Goal: Share content: Share content

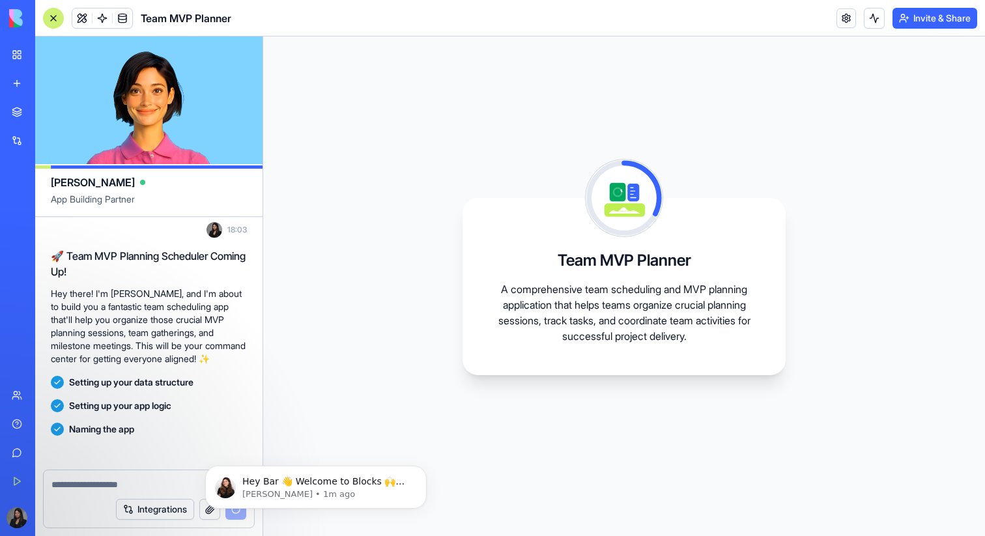
scroll to position [175, 0]
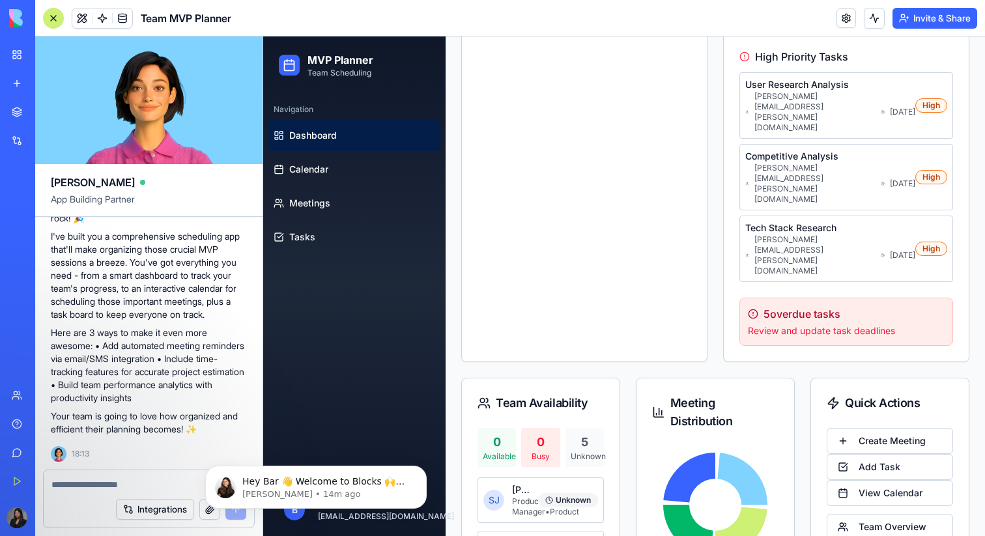
scroll to position [391, 0]
click at [292, 172] on span "Calendar" at bounding box center [308, 169] width 39 height 13
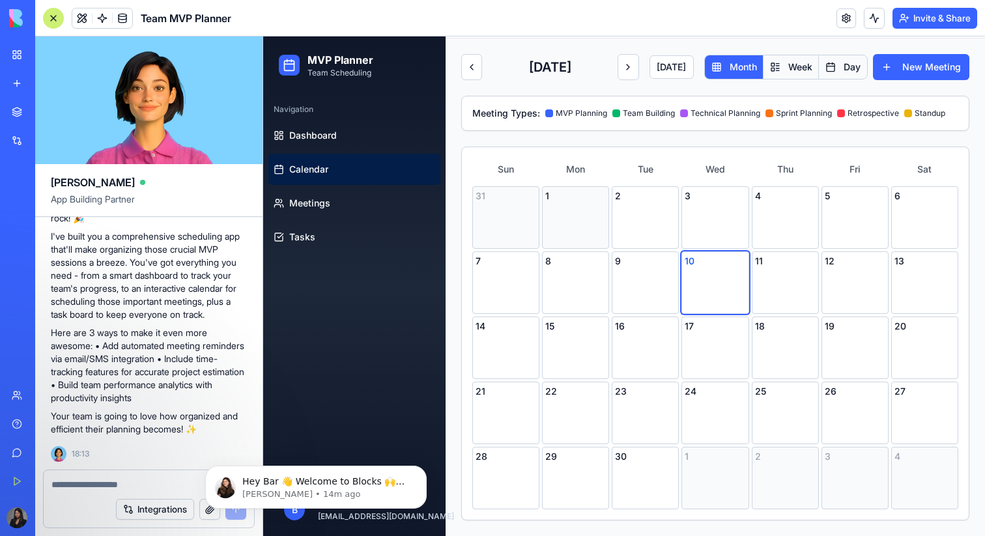
click at [561, 214] on div "1" at bounding box center [575, 217] width 67 height 63
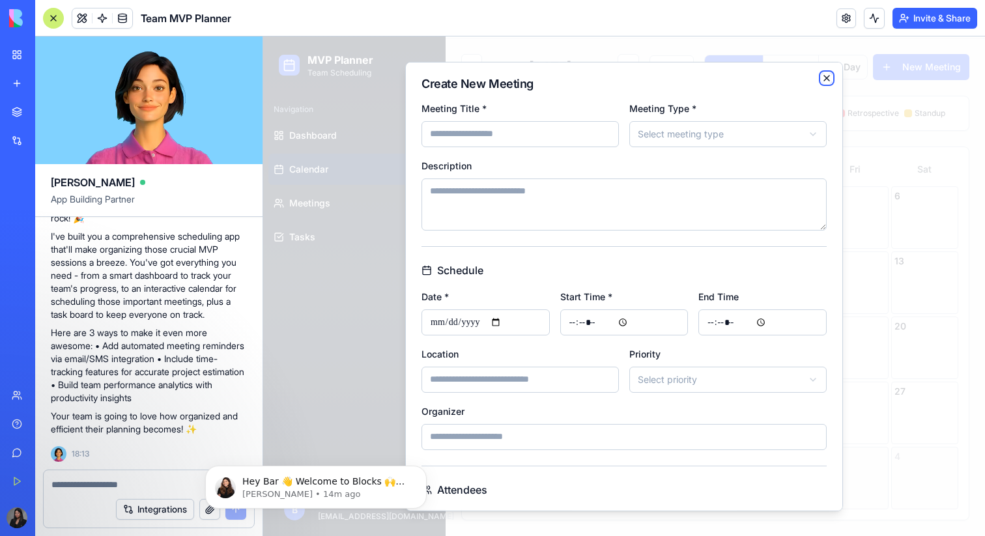
click at [823, 75] on icon "button" at bounding box center [826, 77] width 10 height 10
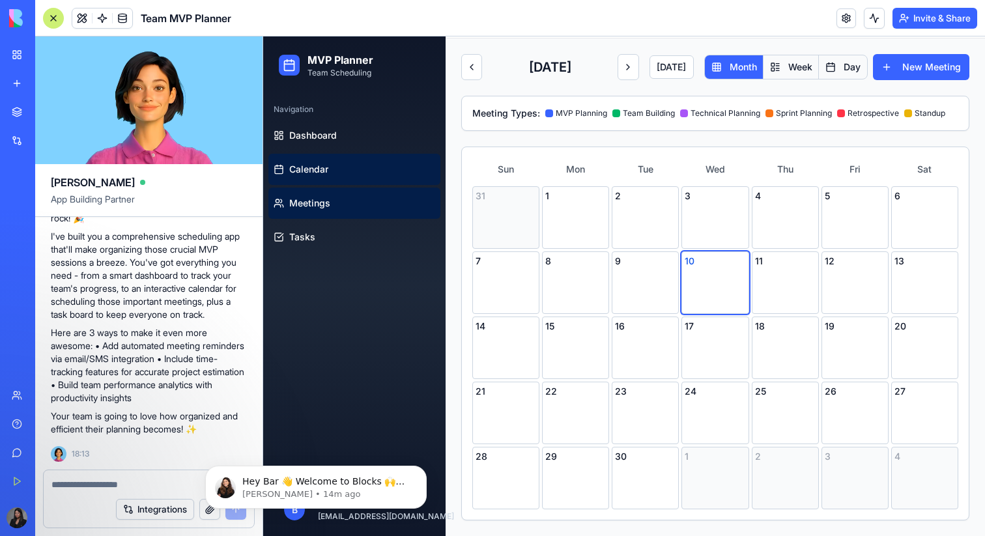
click at [328, 207] on span "Meetings" at bounding box center [309, 203] width 41 height 13
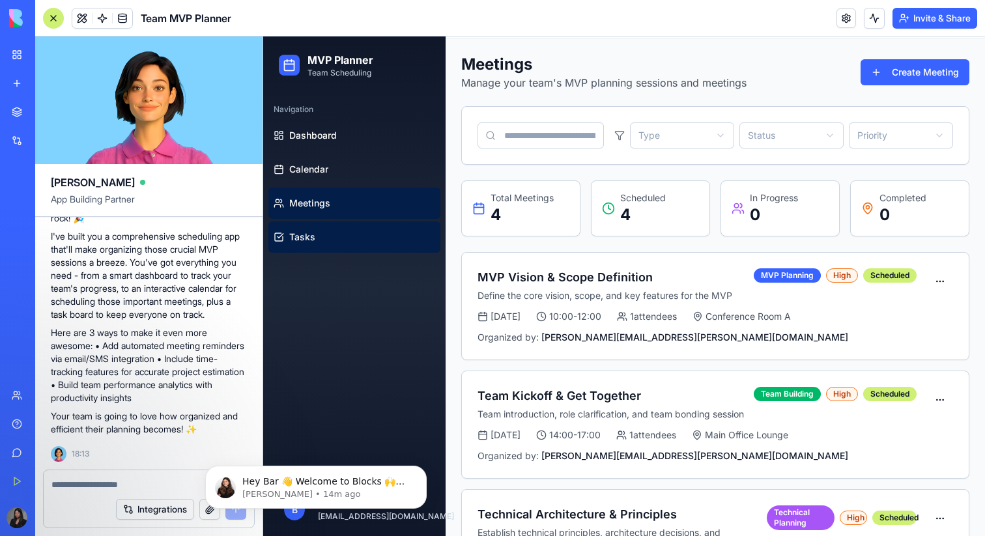
click at [332, 240] on link "Tasks" at bounding box center [354, 236] width 172 height 31
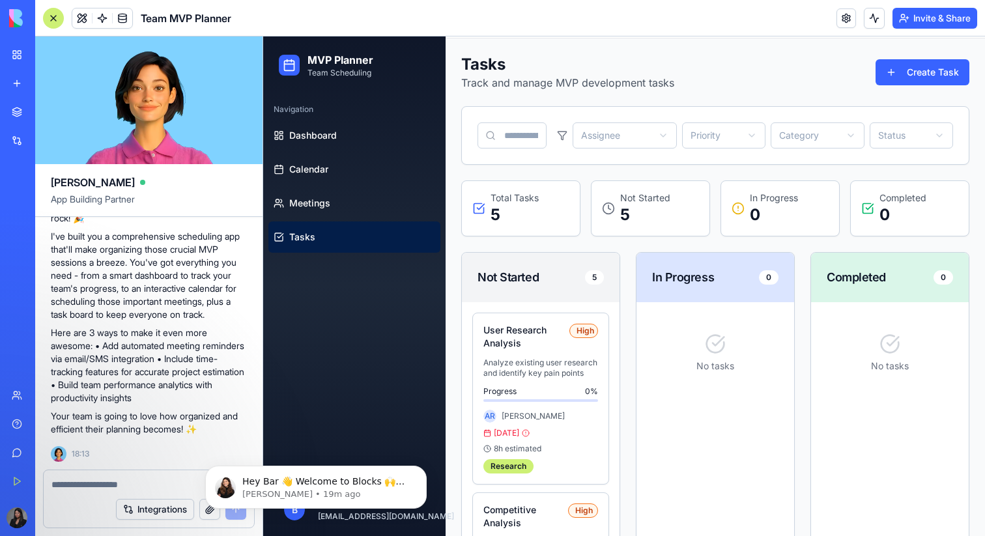
click at [924, 20] on button "Invite & Share" at bounding box center [934, 18] width 85 height 21
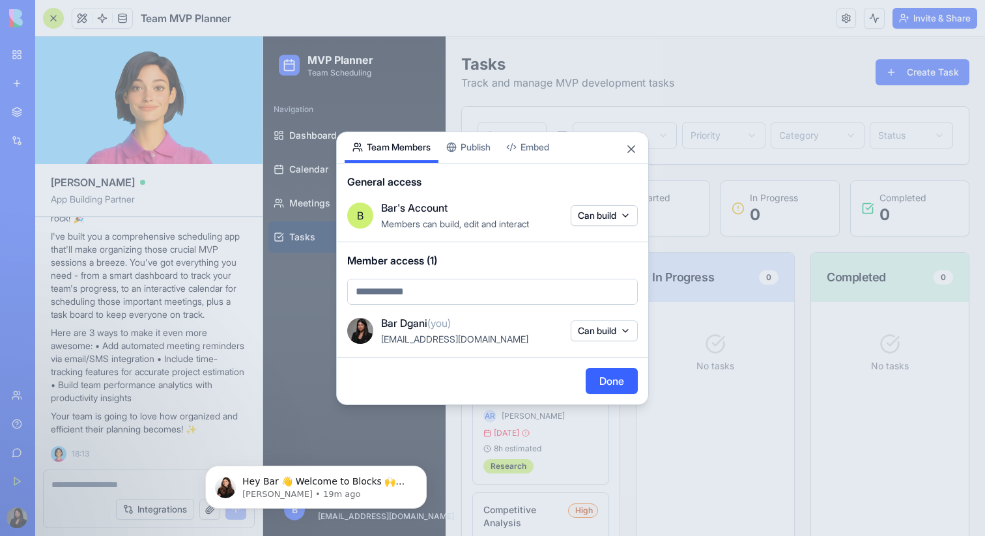
click at [414, 294] on body "BETA My Workspace New app Marketplace Integrations Recent Untitled App AI Logo …" at bounding box center [492, 268] width 985 height 536
click at [382, 290] on body "BETA My Workspace New app Marketplace Integrations Recent Untitled App AI Logo …" at bounding box center [492, 268] width 985 height 536
click at [421, 300] on body "BETA My Workspace New app Marketplace Integrations Recent Untitled App AI Logo …" at bounding box center [492, 268] width 985 height 536
paste input "**********"
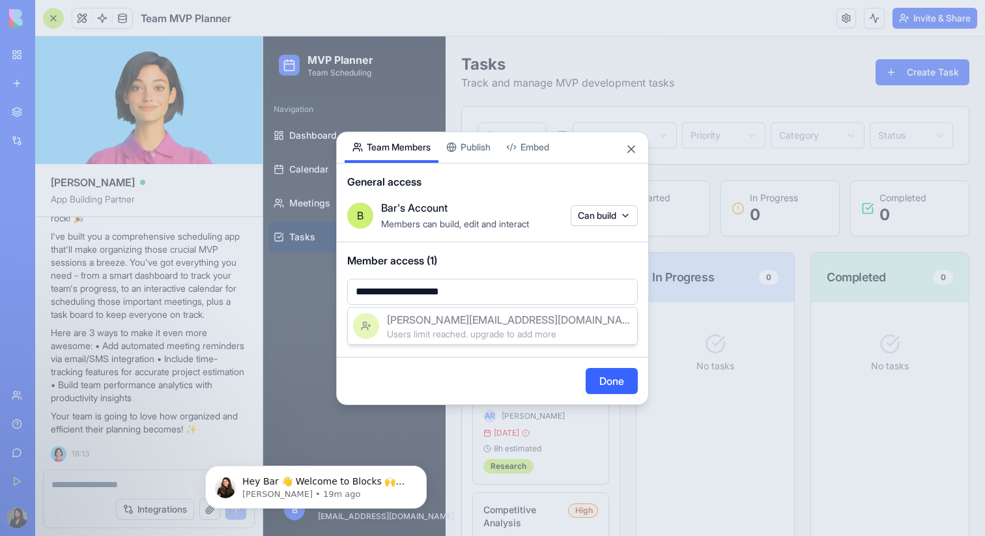
type input "**********"
click at [510, 283] on div at bounding box center [492, 268] width 985 height 536
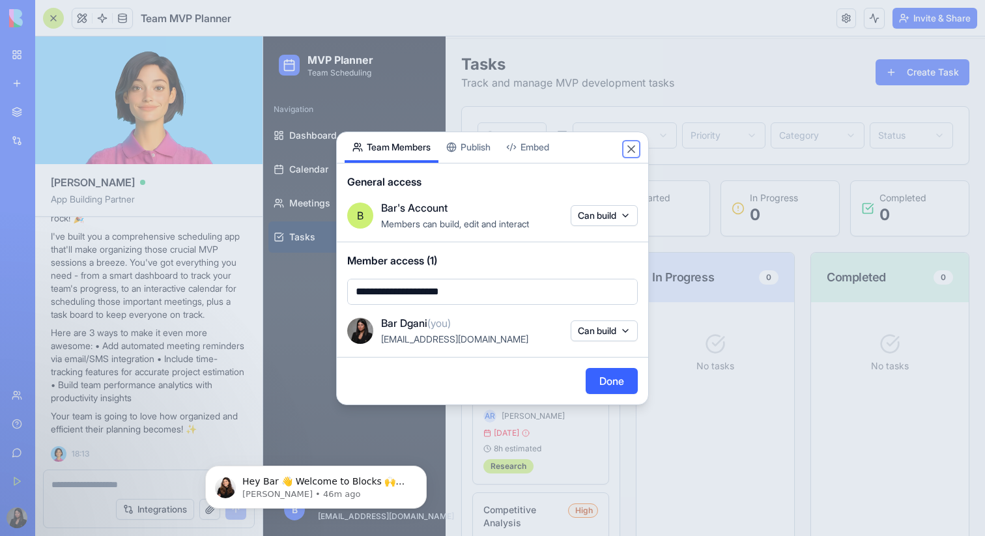
click at [629, 146] on button "Close" at bounding box center [631, 149] width 13 height 13
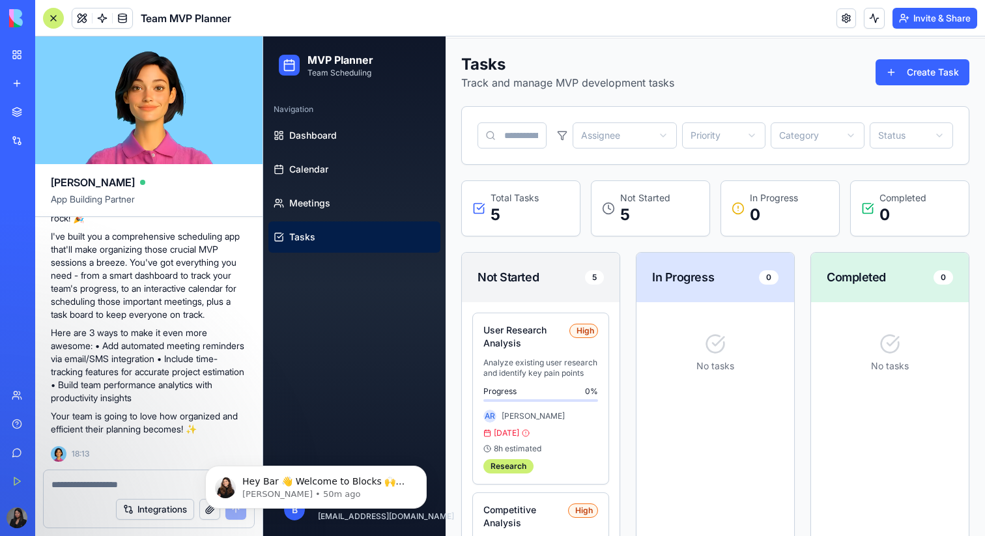
click at [915, 25] on button "Invite & Share" at bounding box center [934, 18] width 85 height 21
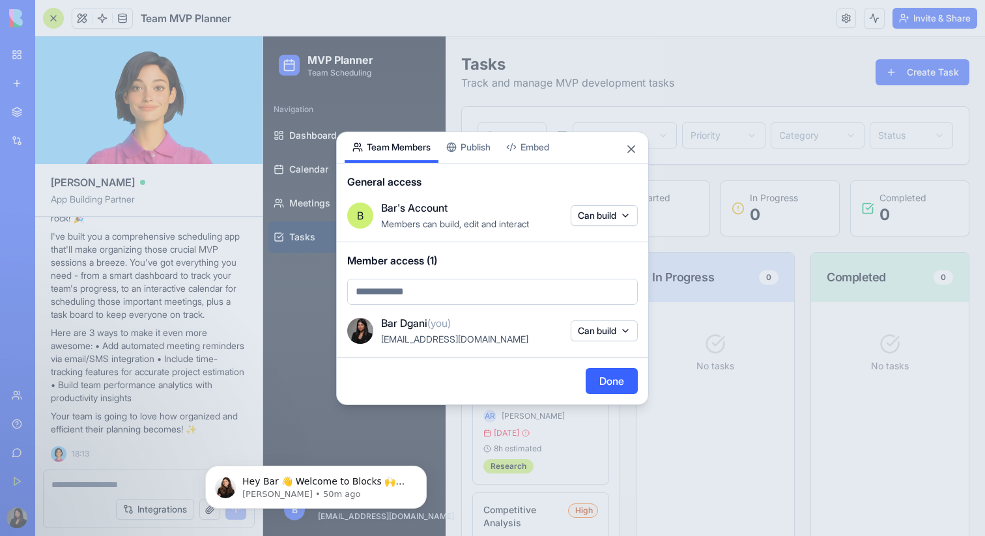
click at [482, 150] on div "Share App Team Members Publish Embed General access B Bar's Account Members can…" at bounding box center [492, 269] width 313 height 274
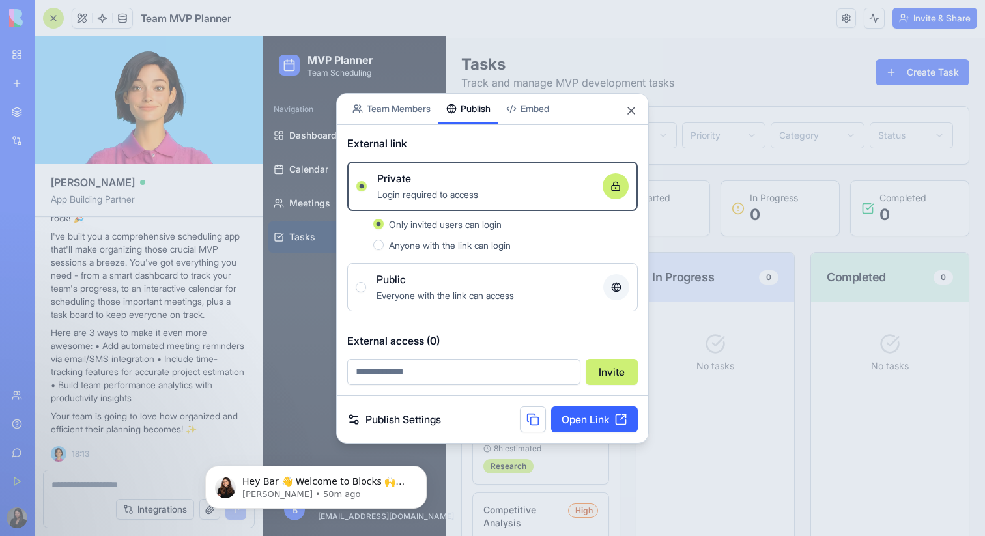
click at [535, 300] on div "Everyone with the link can access" at bounding box center [485, 295] width 216 height 16
click at [366, 293] on button "Public Everyone with the link can access" at bounding box center [361, 287] width 10 height 10
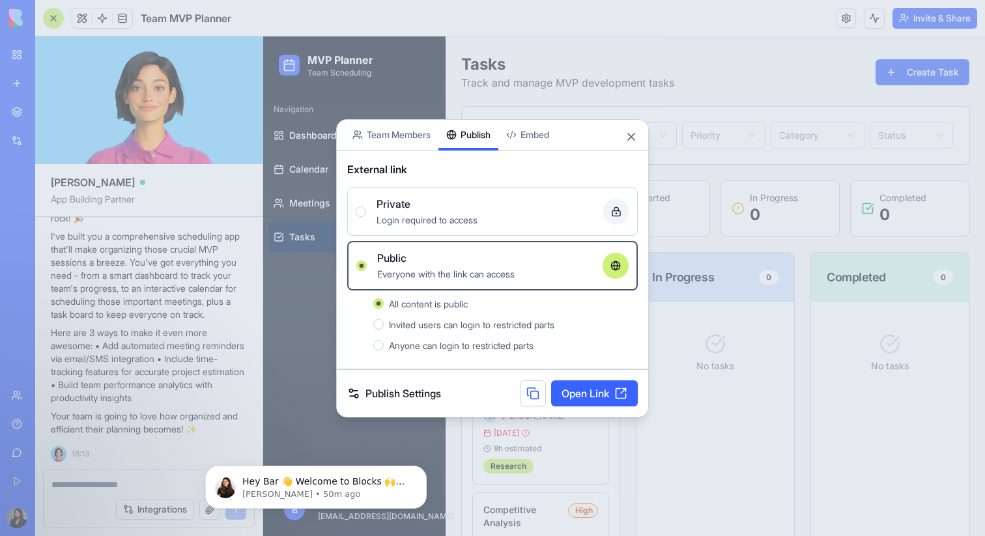
click at [577, 394] on link "Open Link" at bounding box center [594, 393] width 87 height 26
